Goal: Task Accomplishment & Management: Complete application form

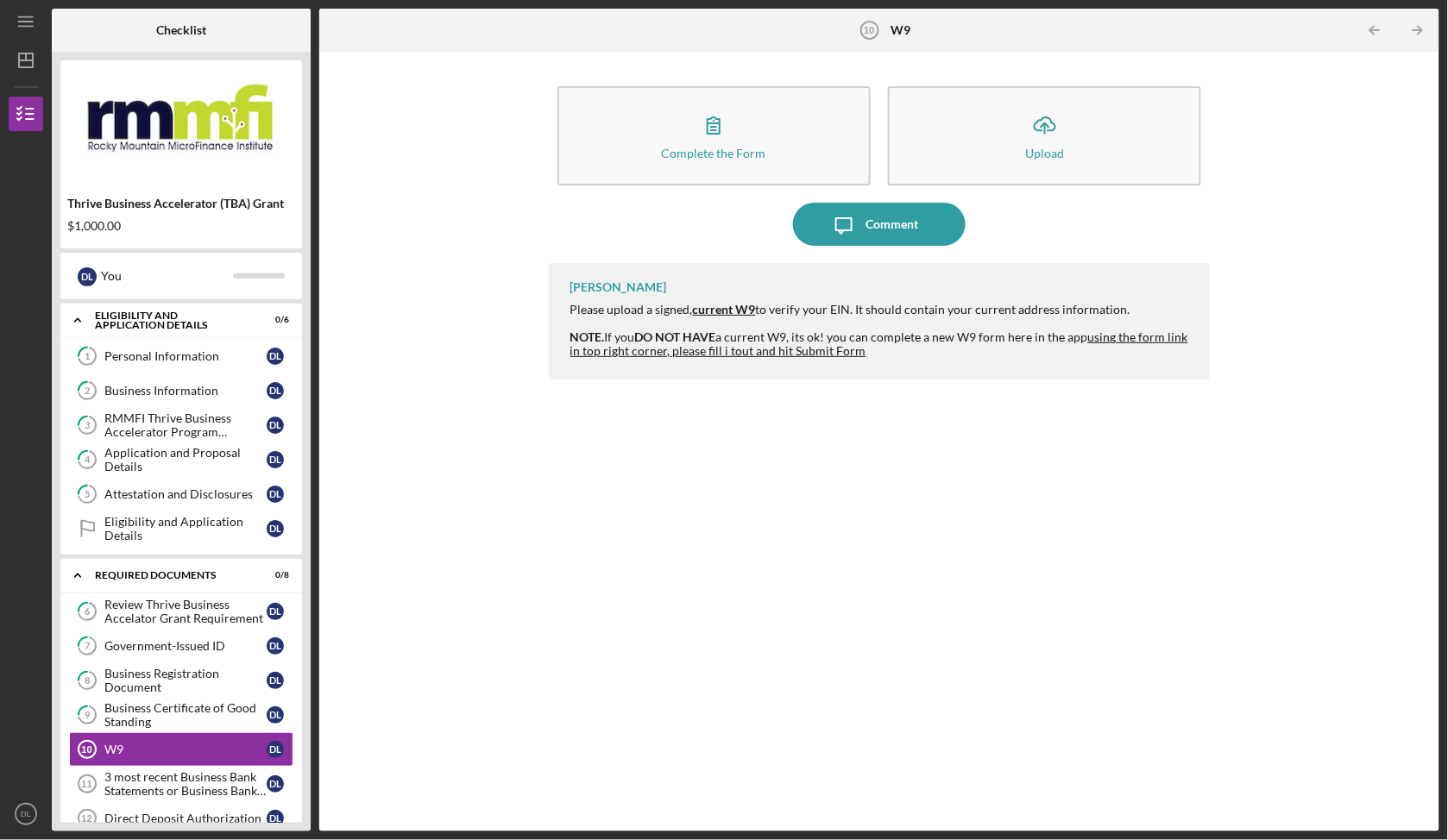
scroll to position [204, 0]
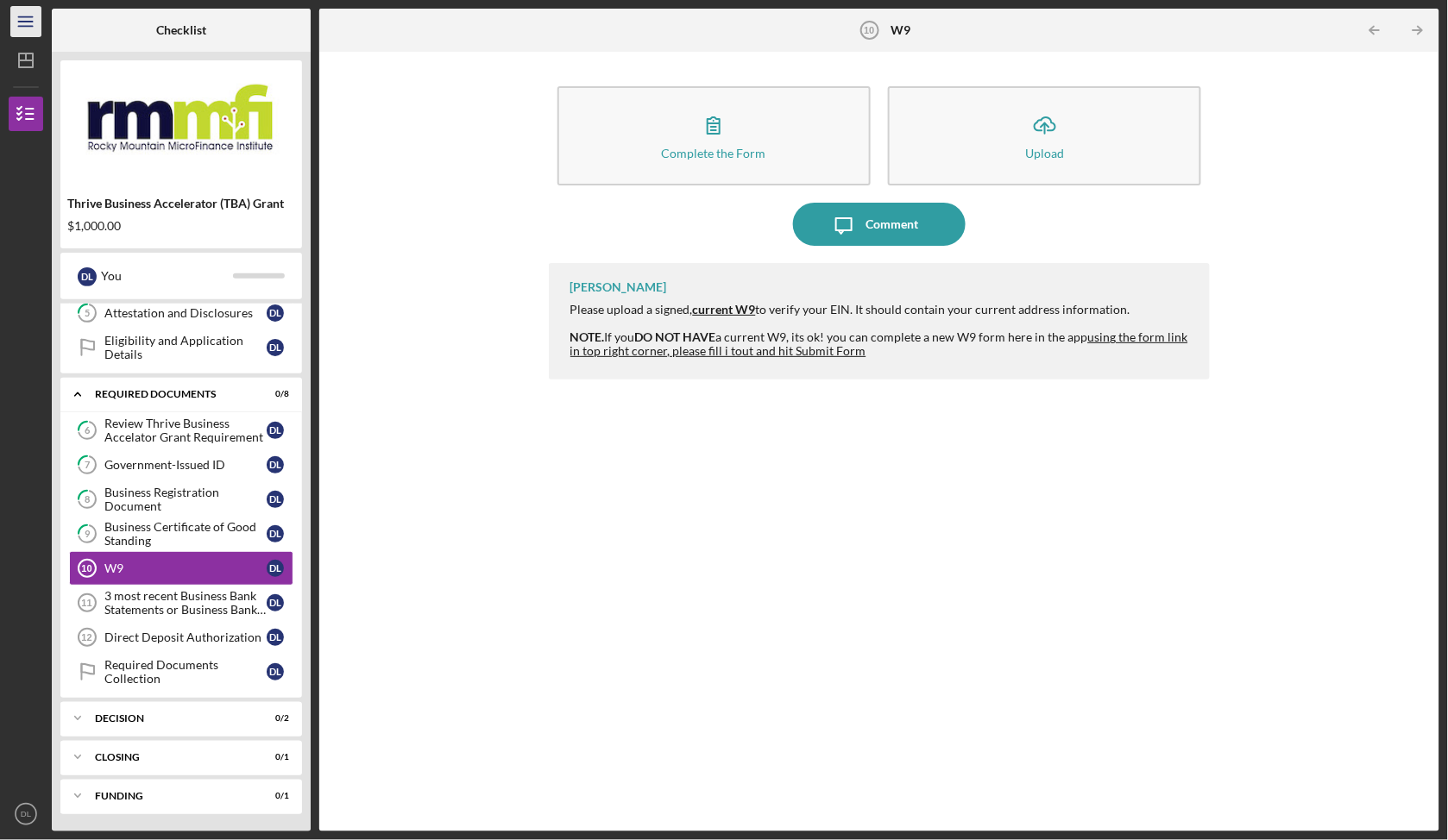
click at [30, 24] on icon "Icon/Menu" at bounding box center [26, 22] width 39 height 39
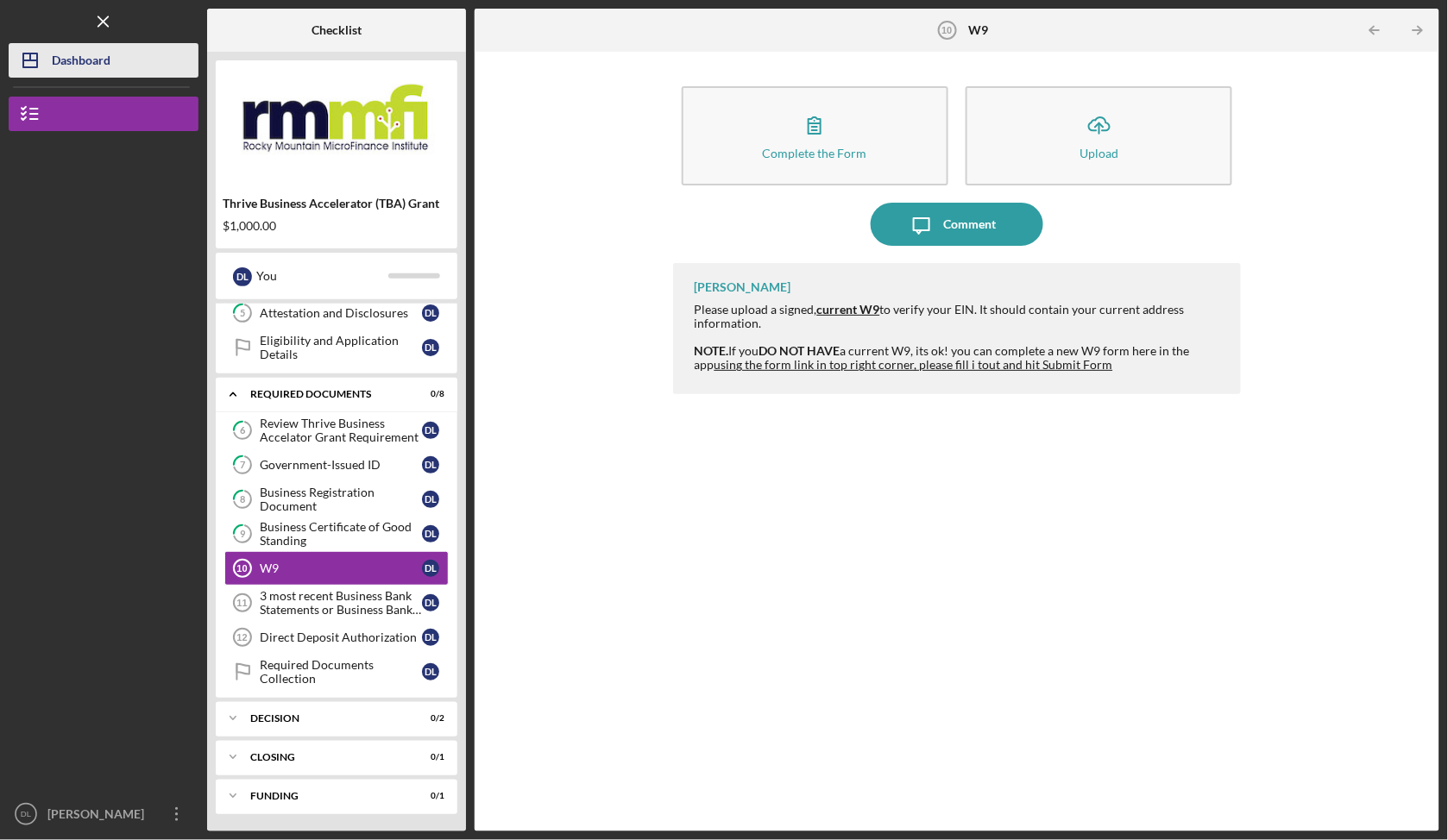
click at [87, 69] on div "Dashboard" at bounding box center [81, 62] width 59 height 39
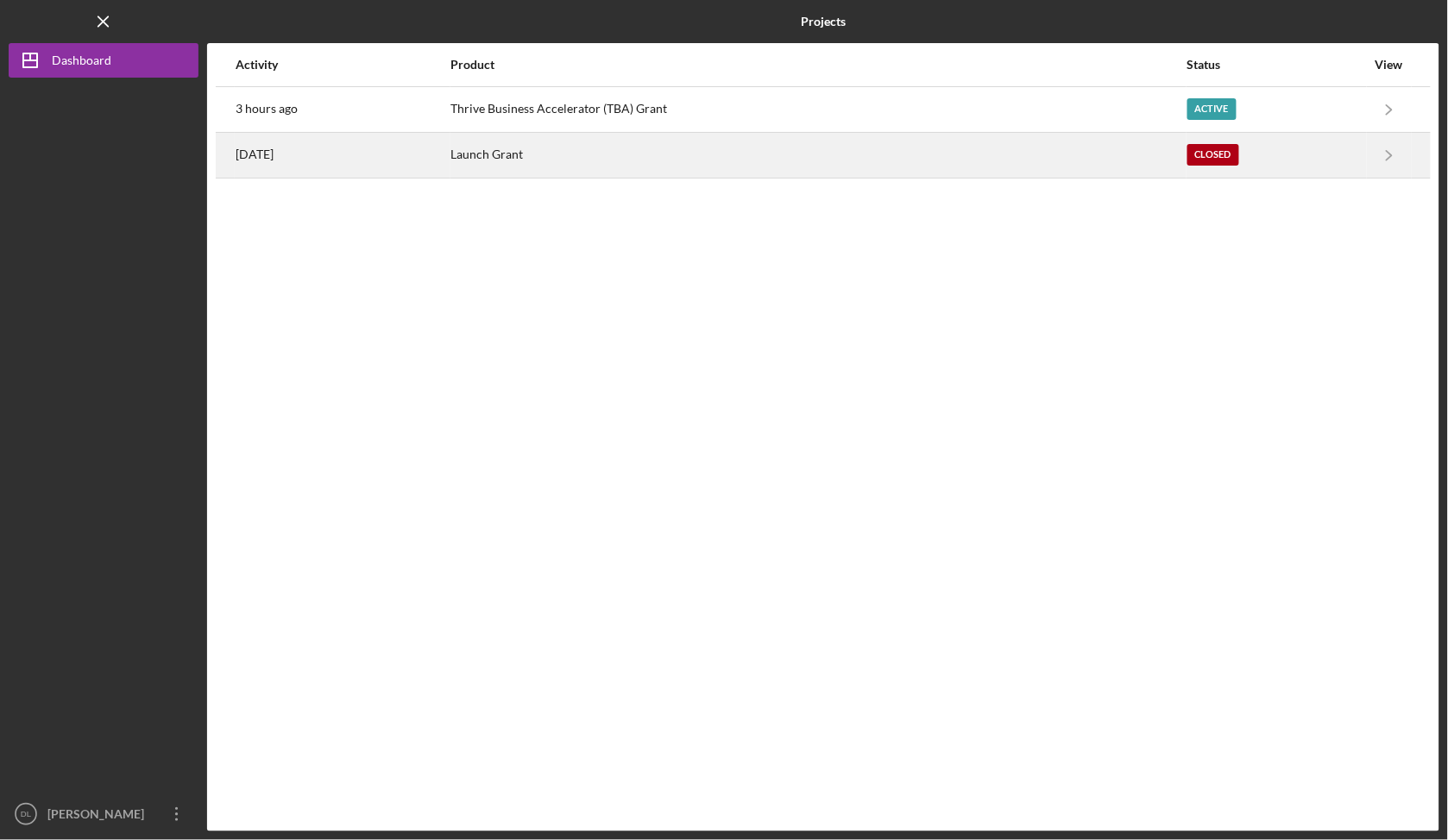
click at [446, 163] on div "[DATE]" at bounding box center [342, 155] width 214 height 43
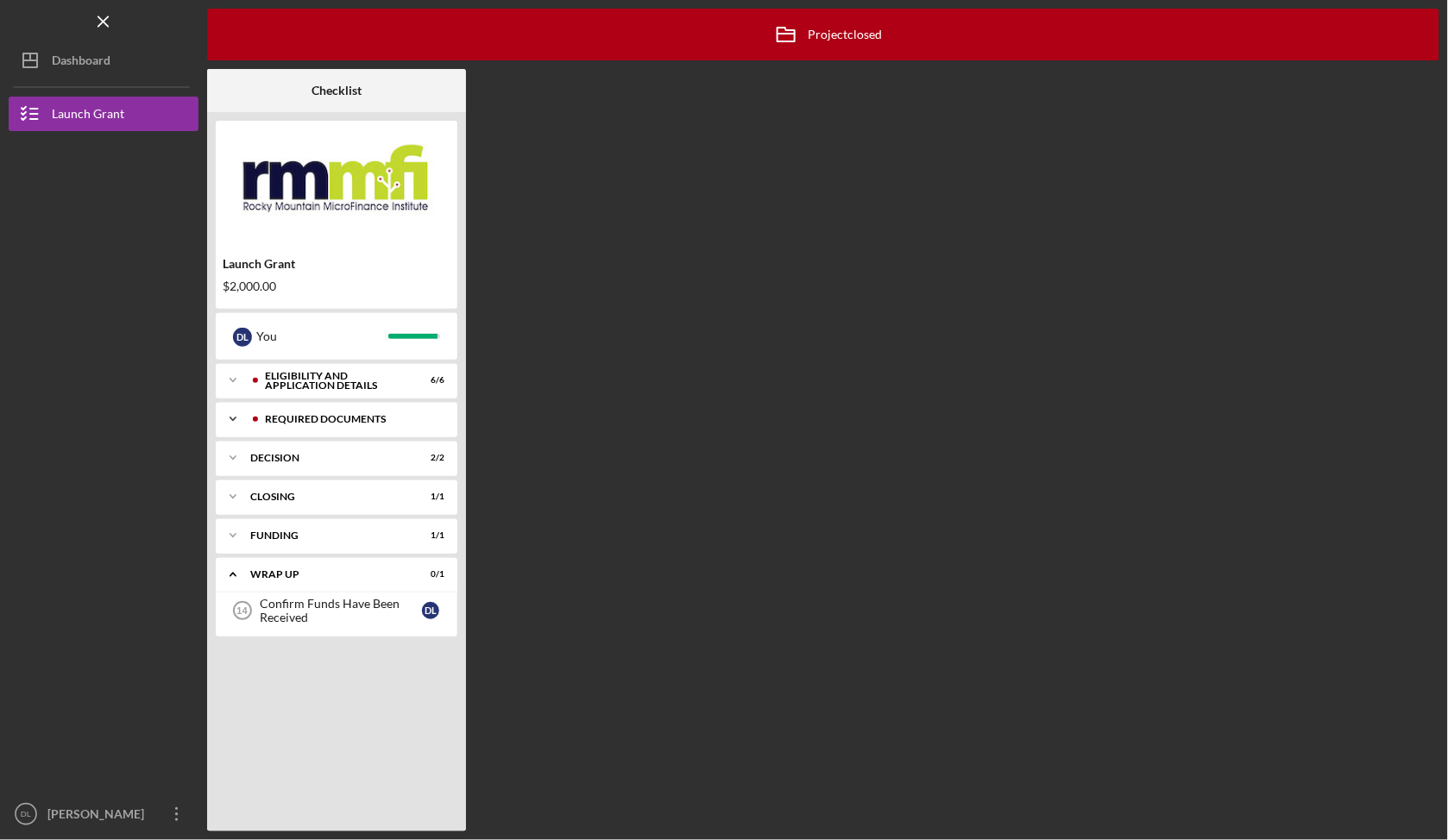
click at [374, 424] on div "Icon/Expander REQUIRED DOCUMENTS 8 / 8" at bounding box center [337, 419] width 242 height 34
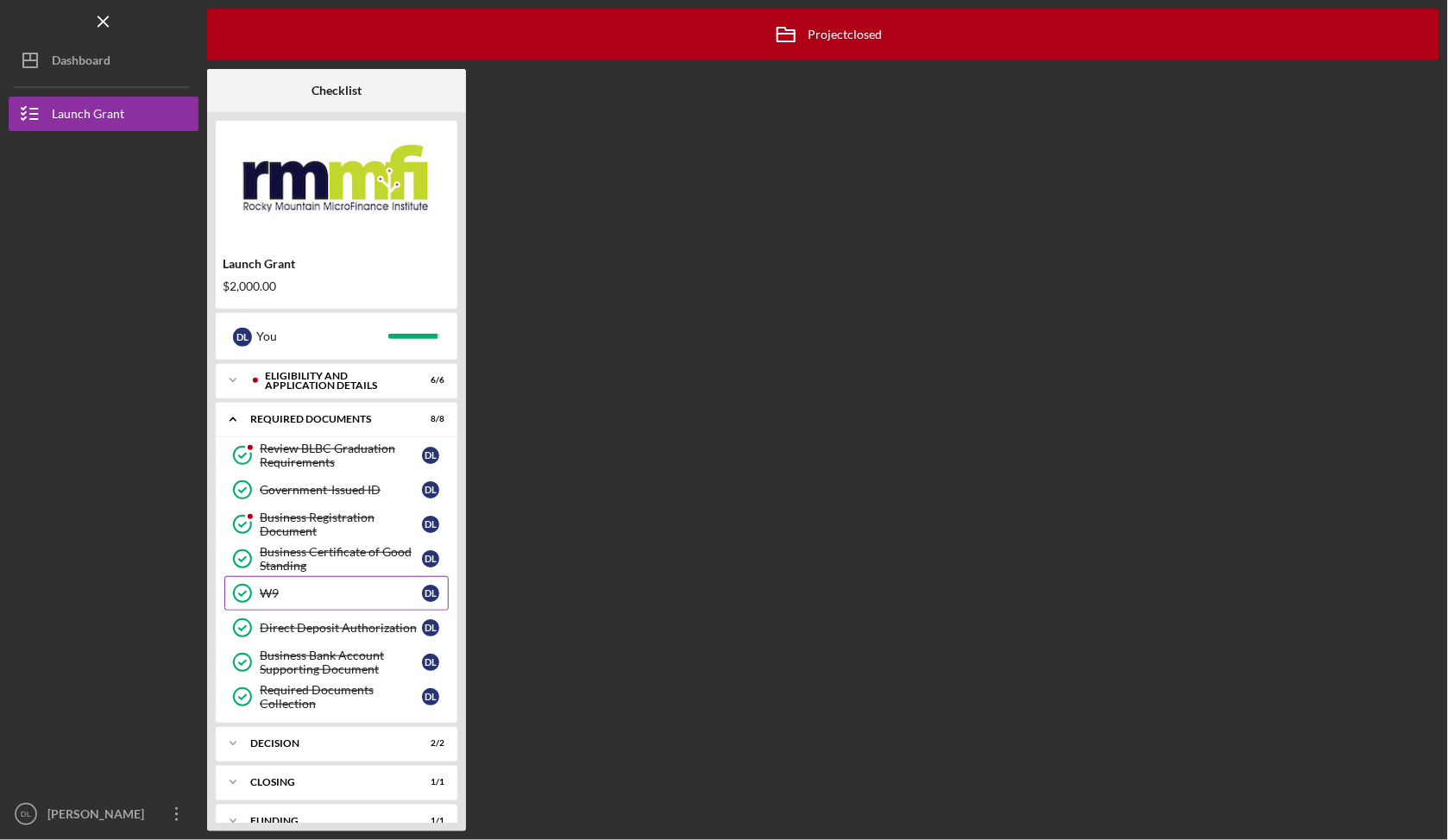
click at [283, 598] on div "W9" at bounding box center [341, 593] width 162 height 14
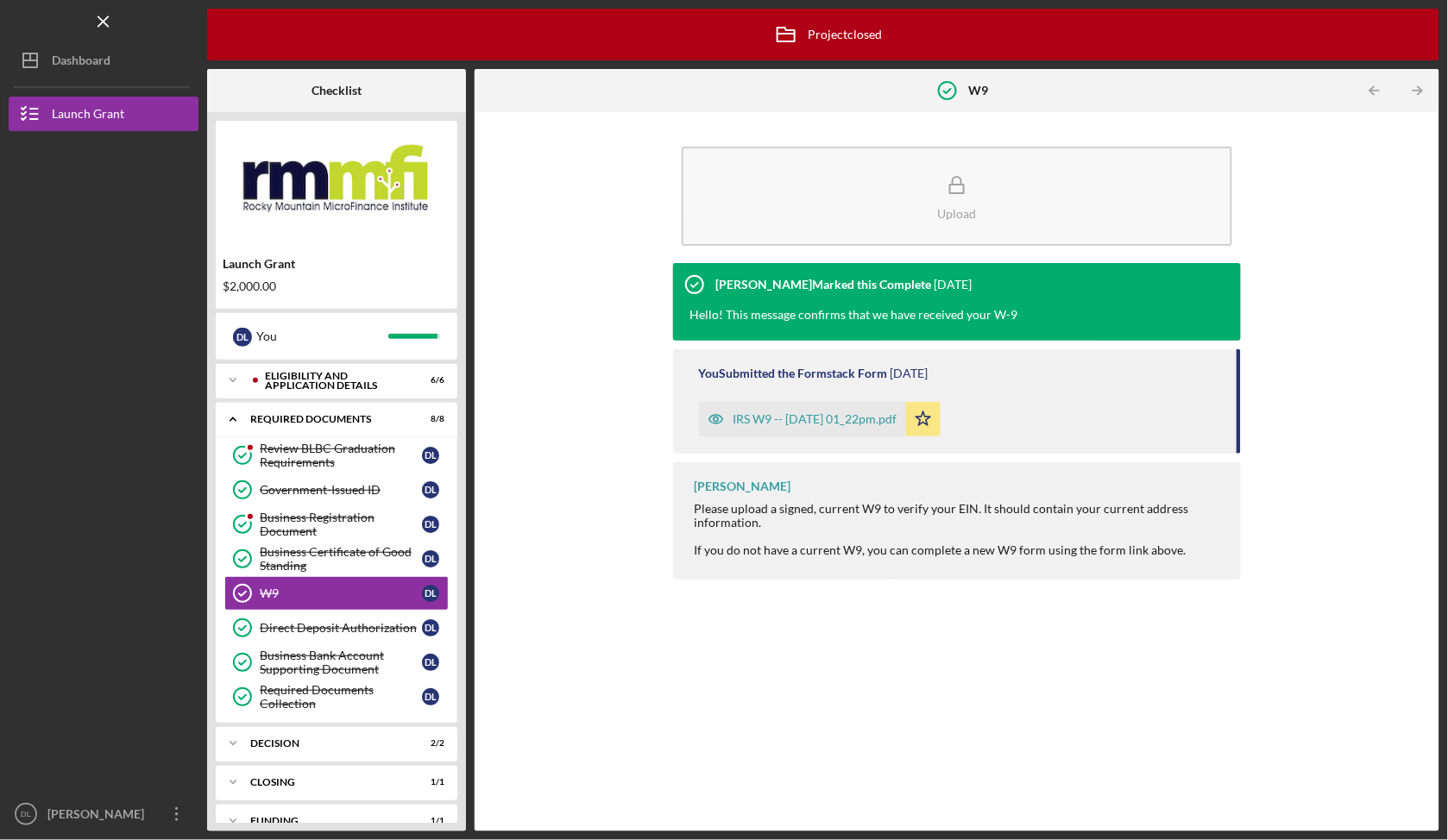
click at [854, 421] on div "IRS W9 -- [DATE] 01_22pm.pdf" at bounding box center [815, 419] width 164 height 14
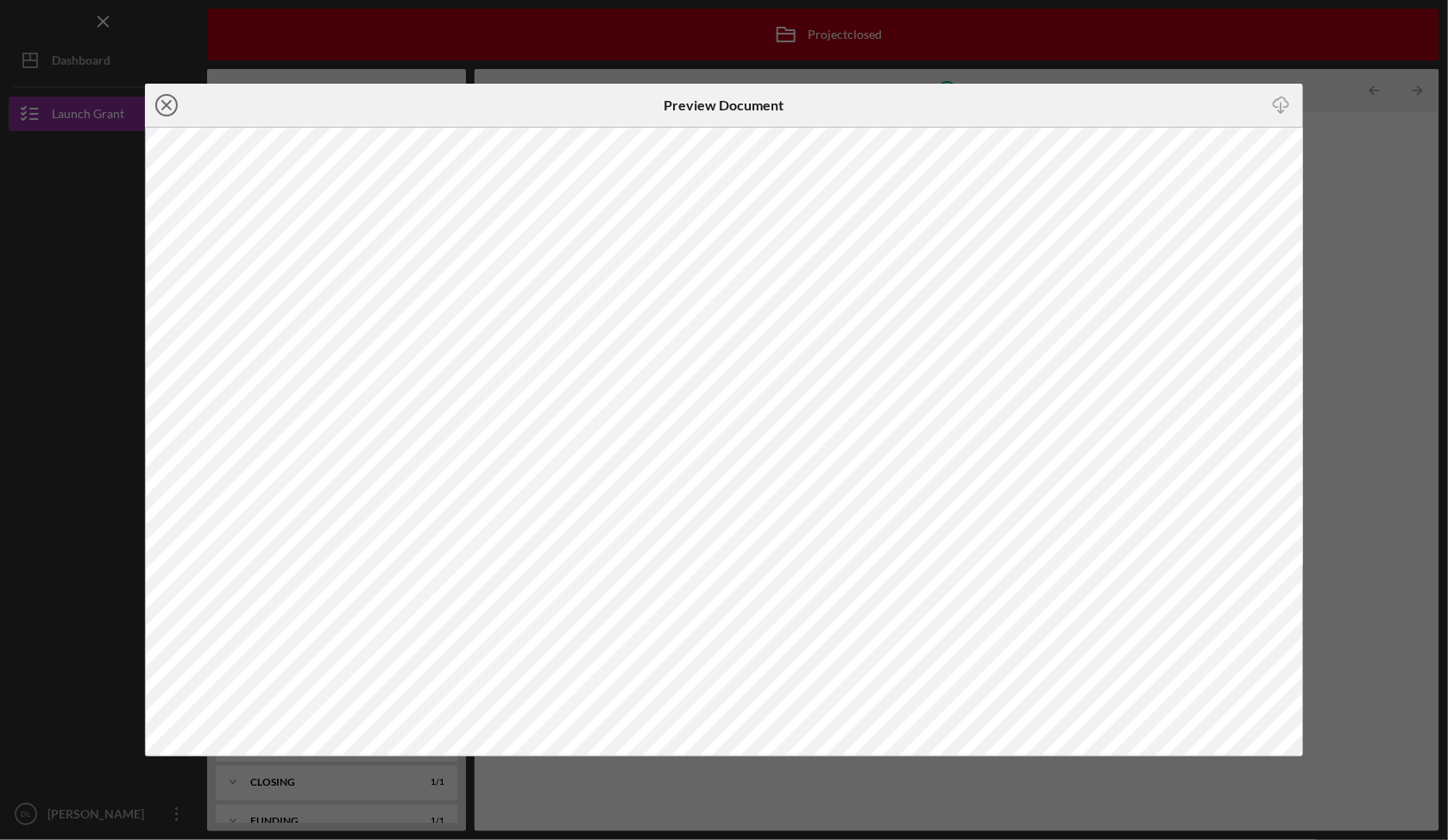
click at [163, 103] on line at bounding box center [166, 104] width 8 height 8
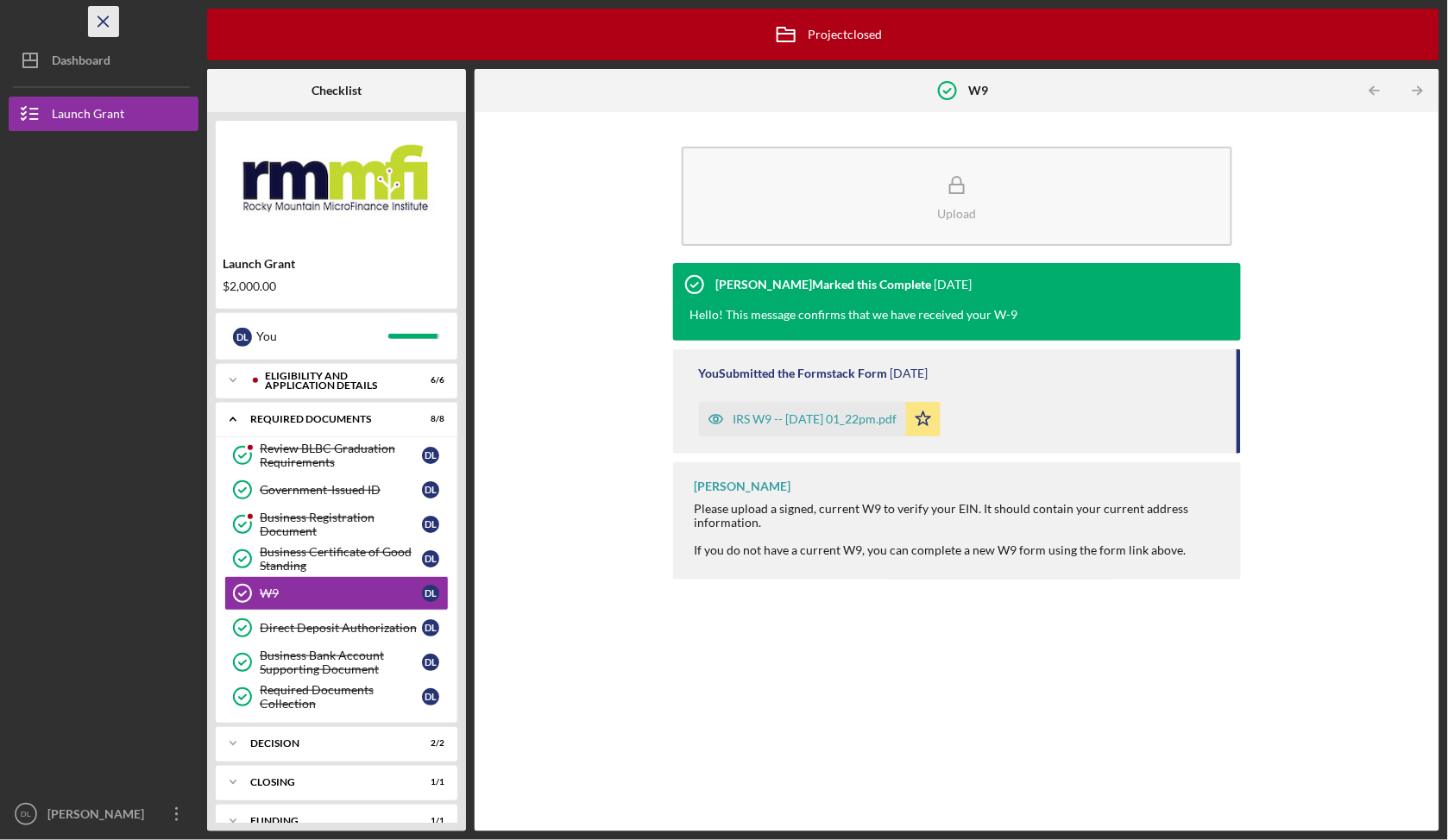
click at [94, 16] on icon "Icon/Menu Close" at bounding box center [104, 22] width 39 height 39
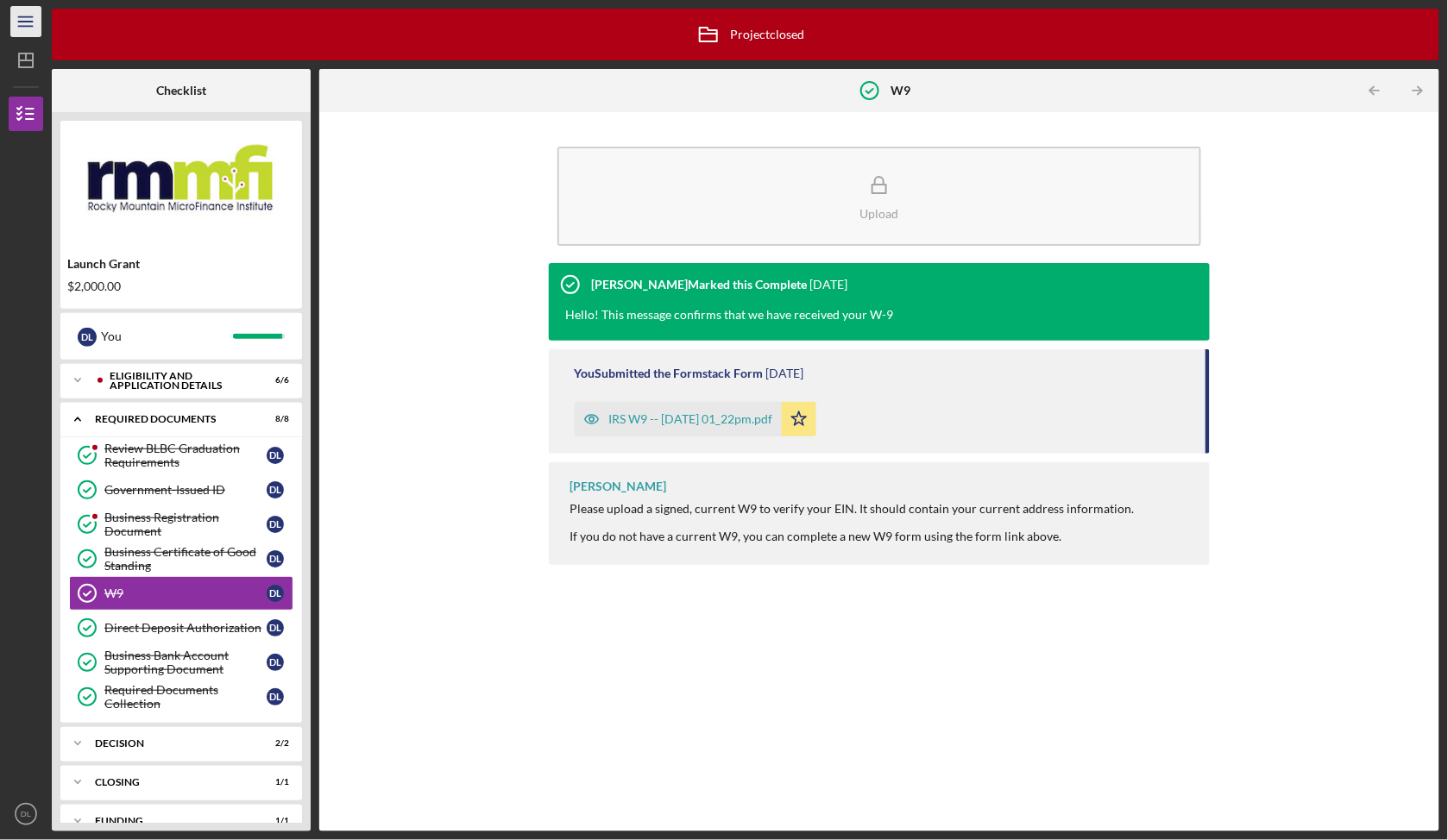
click at [24, 34] on icon "Icon/Menu" at bounding box center [26, 22] width 39 height 39
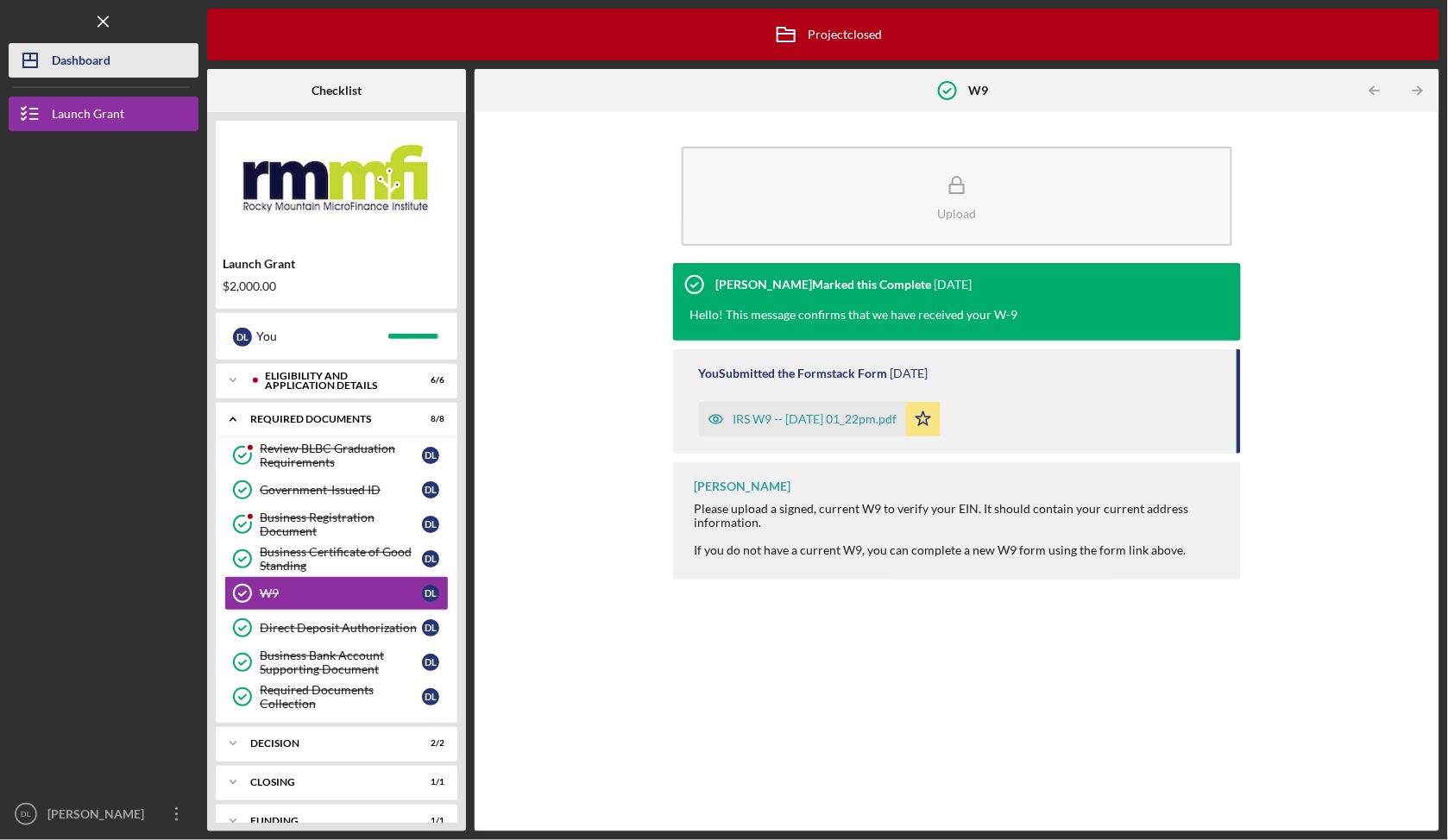
click at [31, 74] on icon "Icon/Dashboard" at bounding box center [30, 60] width 43 height 43
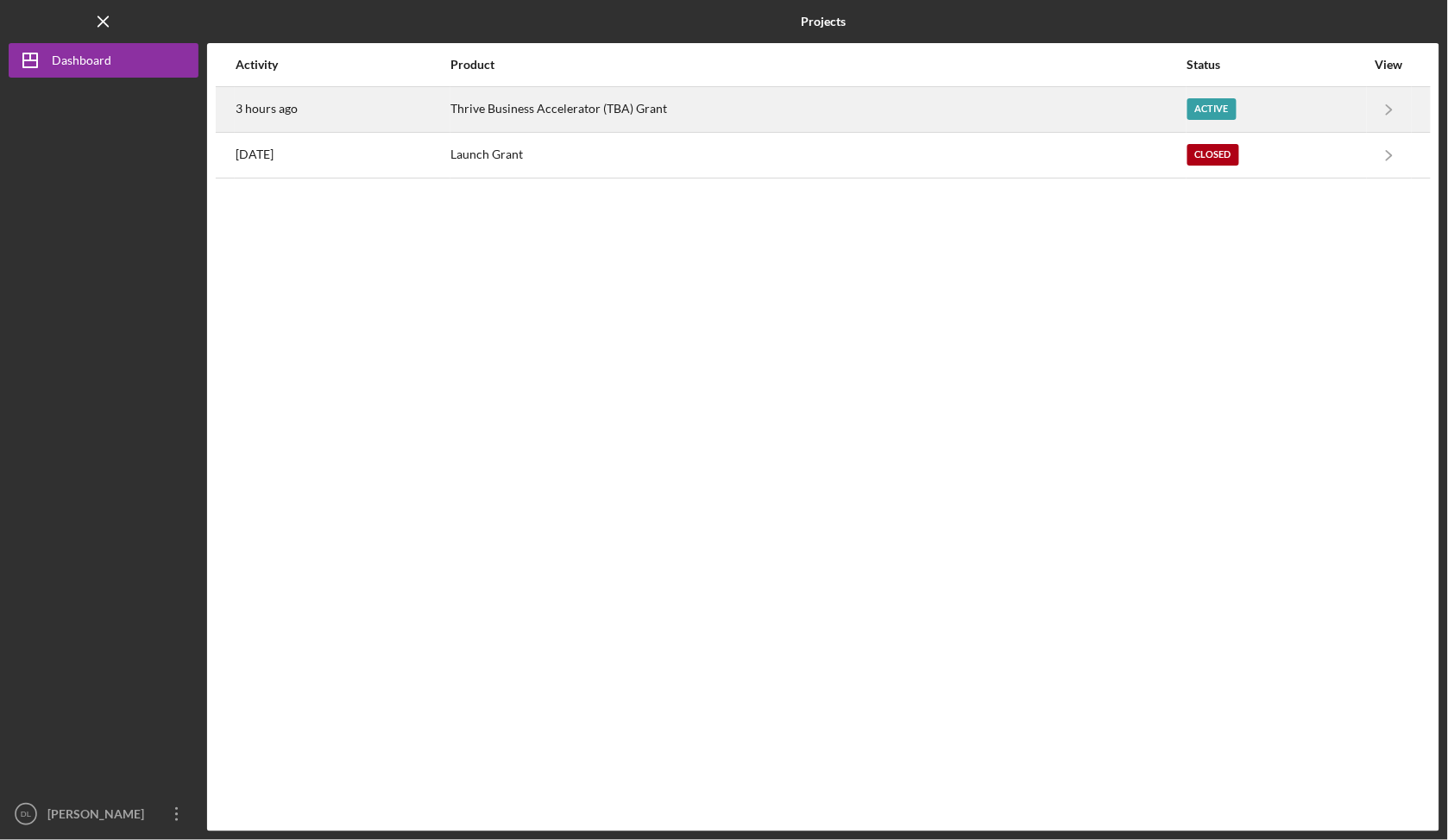
click at [567, 109] on div "Thrive Business Accelerator (TBA) Grant" at bounding box center [818, 110] width 734 height 43
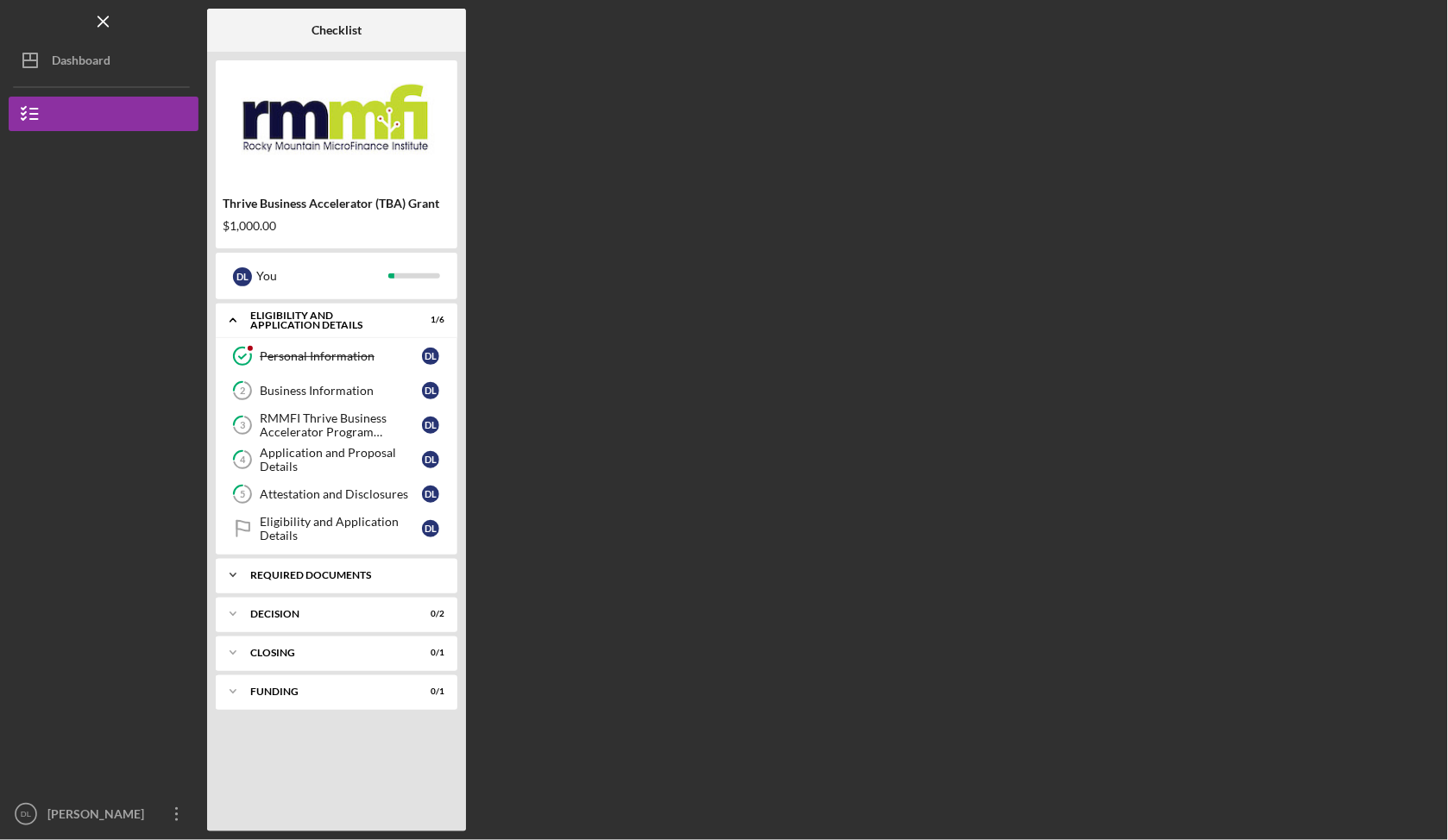
click at [335, 593] on div "Icon/Expander REQUIRED DOCUMENTS 1 / 8" at bounding box center [337, 575] width 242 height 34
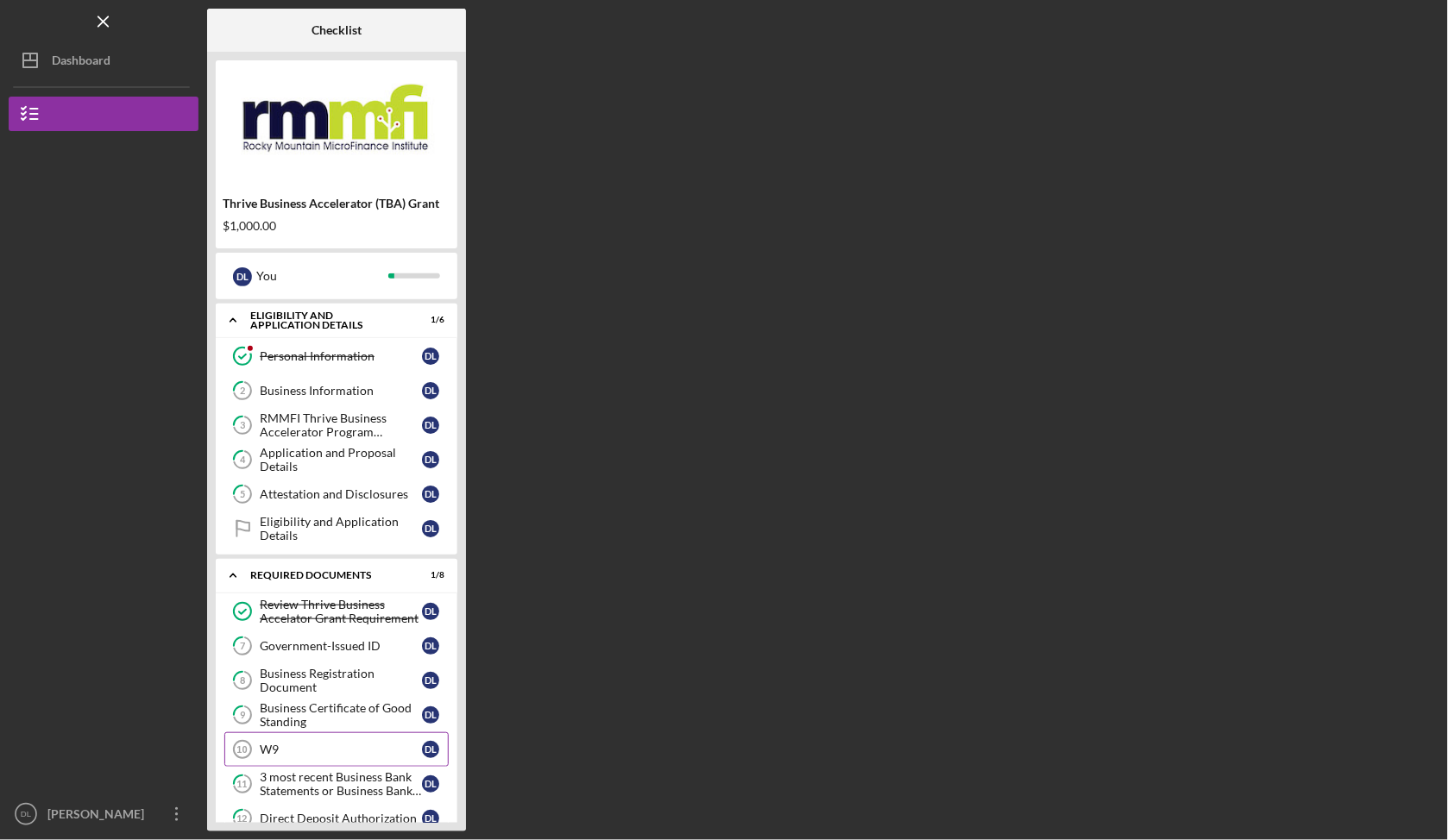
click at [311, 756] on div "W9" at bounding box center [341, 749] width 162 height 14
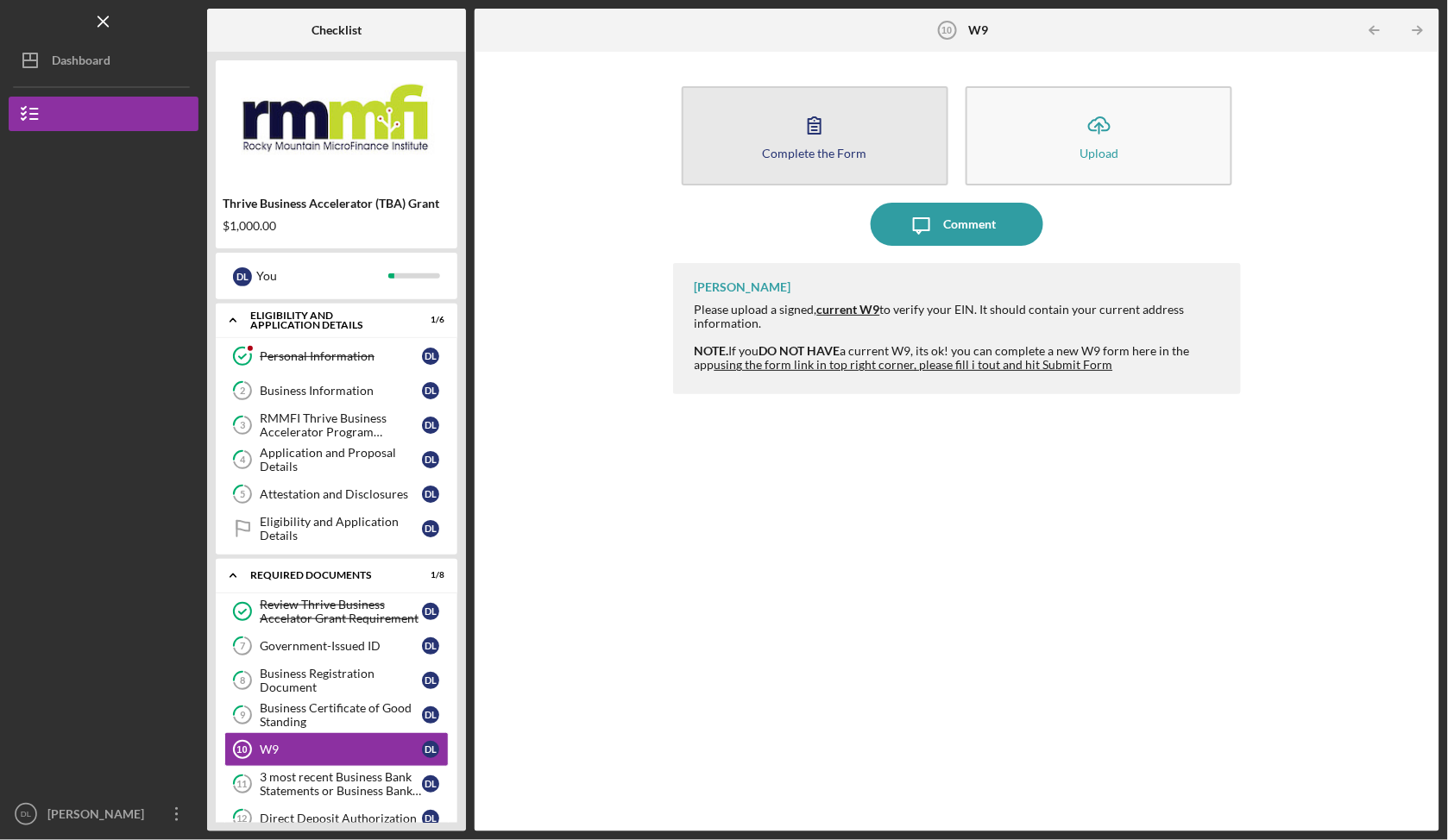
click at [826, 135] on icon "button" at bounding box center [814, 125] width 43 height 43
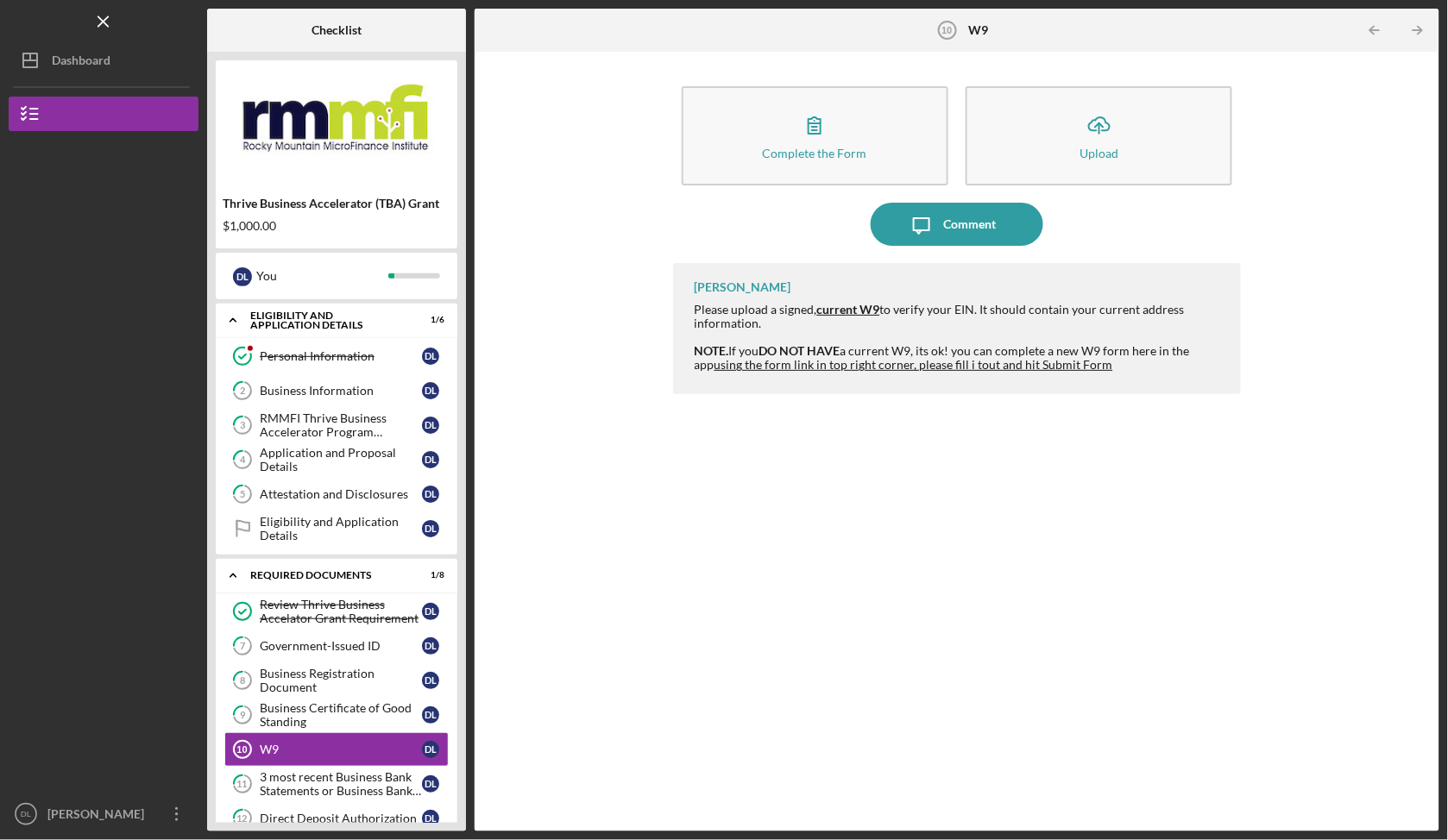
click at [863, 308] on strong "current W9" at bounding box center [849, 310] width 63 height 15
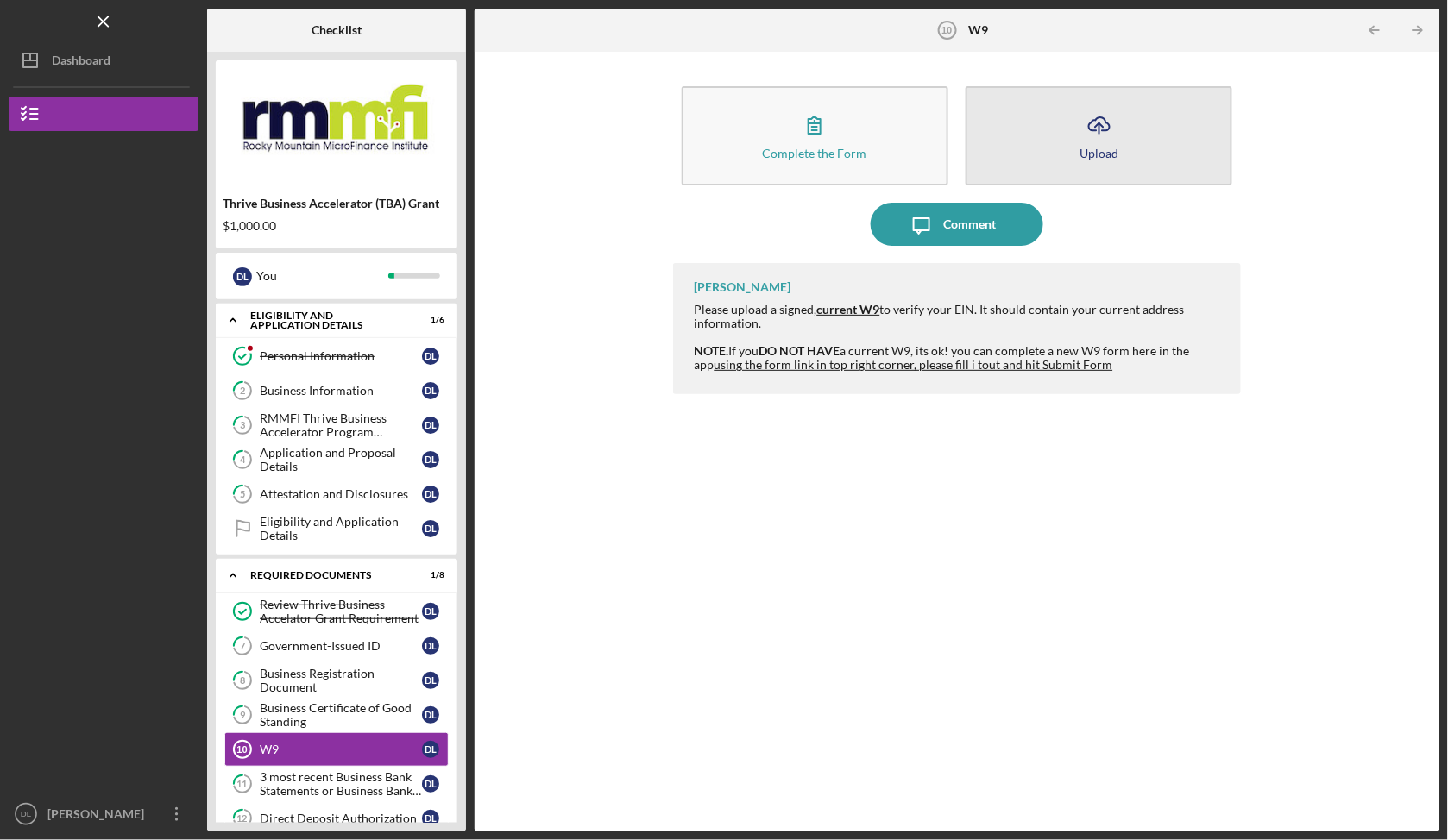
click at [1068, 167] on button "Icon/Upload Upload" at bounding box center [1099, 136] width 267 height 100
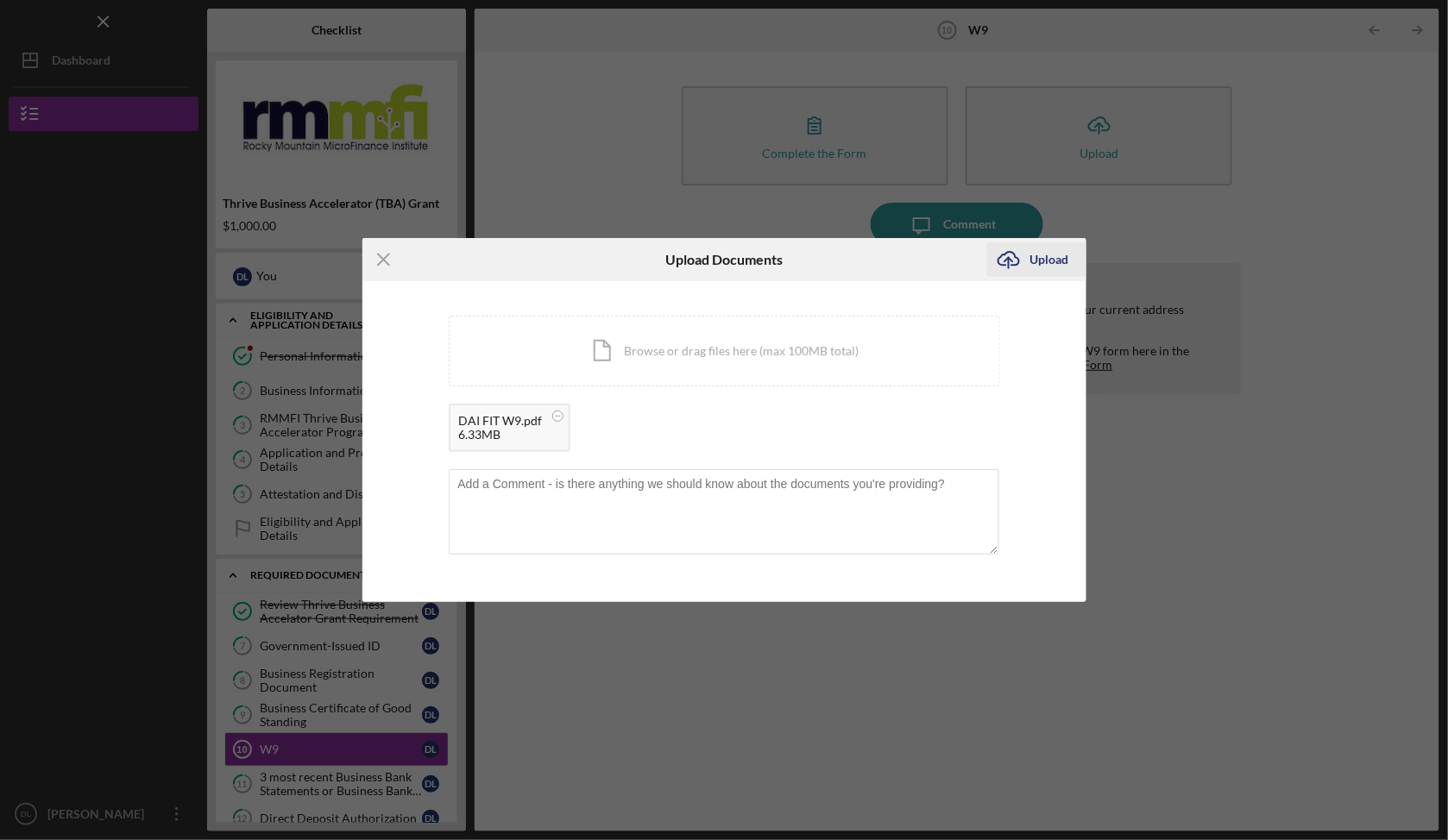
click at [1051, 260] on div "Upload" at bounding box center [1050, 260] width 39 height 34
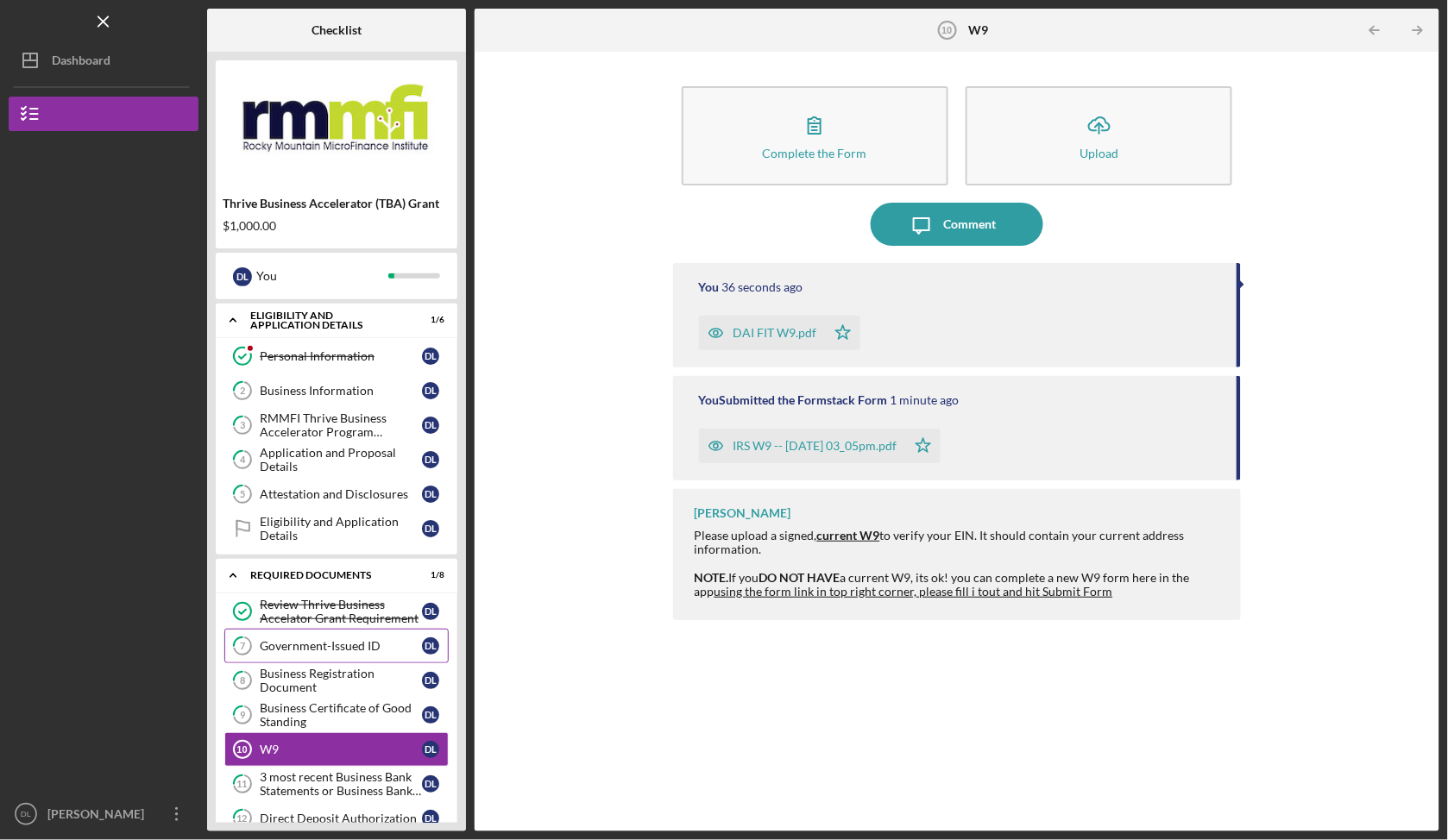
click at [328, 653] on div "Government-Issued ID" at bounding box center [341, 646] width 162 height 14
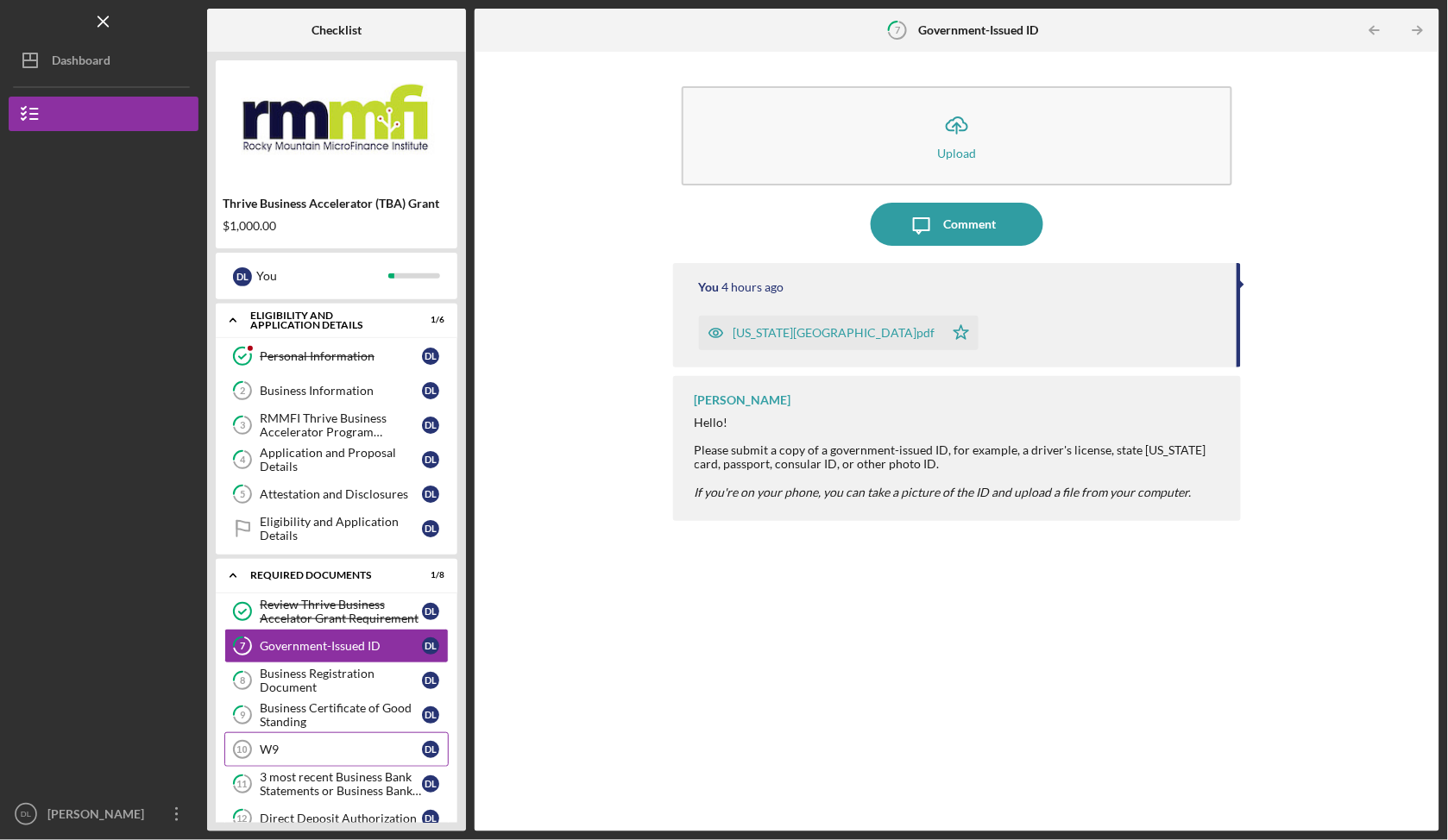
click at [319, 761] on link "W9 10 W9 D L" at bounding box center [336, 749] width 224 height 34
